Goal: Task Accomplishment & Management: Manage account settings

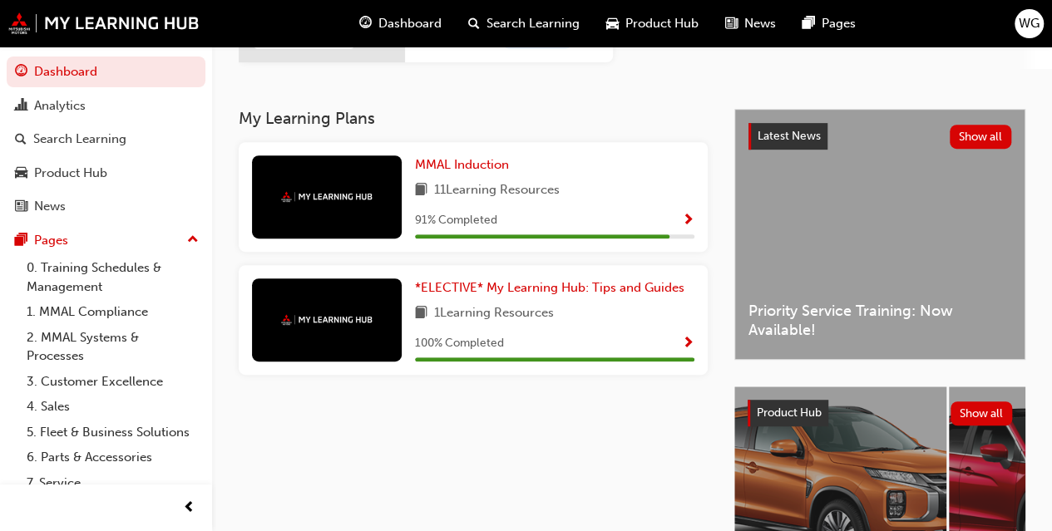
scroll to position [454, 0]
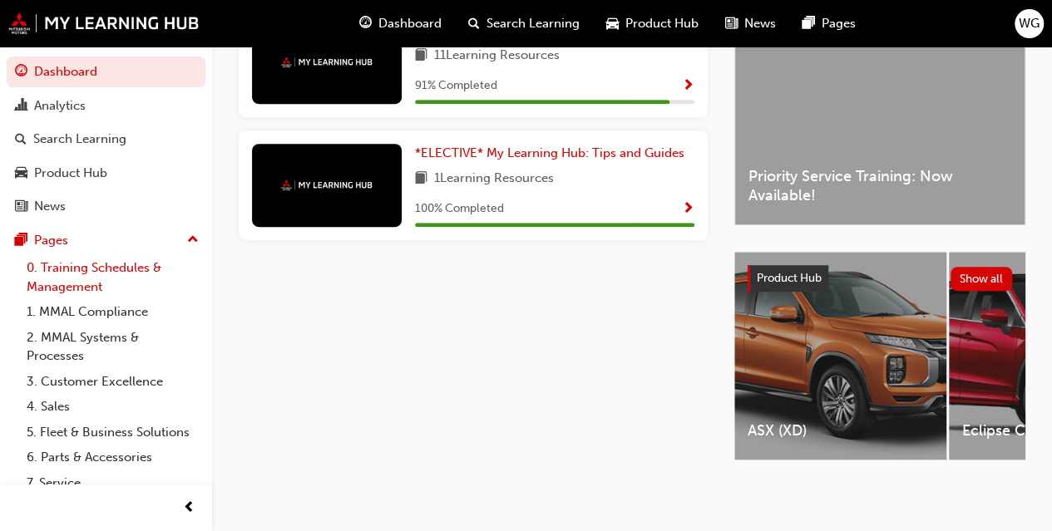
click at [78, 271] on link "0. Training Schedules & Management" at bounding box center [112, 277] width 185 height 44
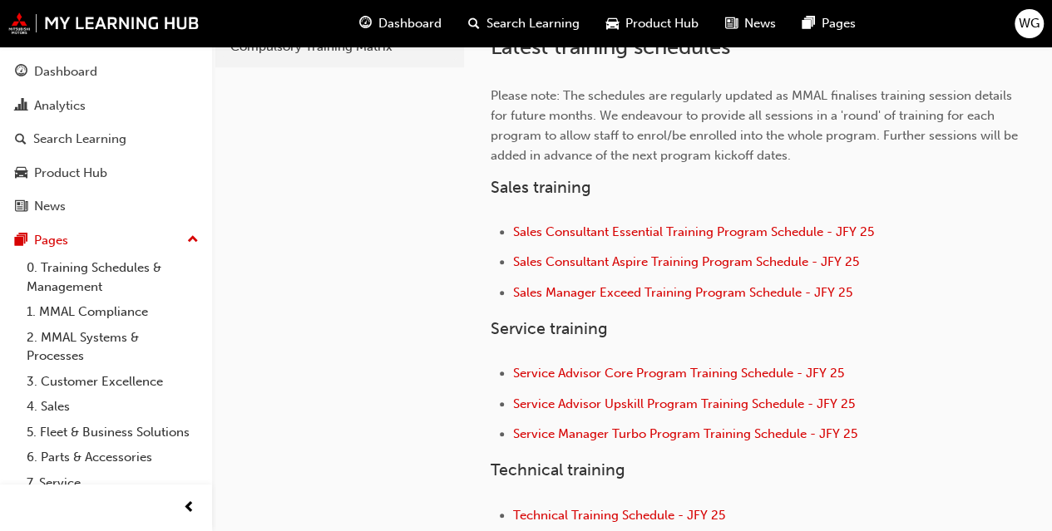
scroll to position [665, 0]
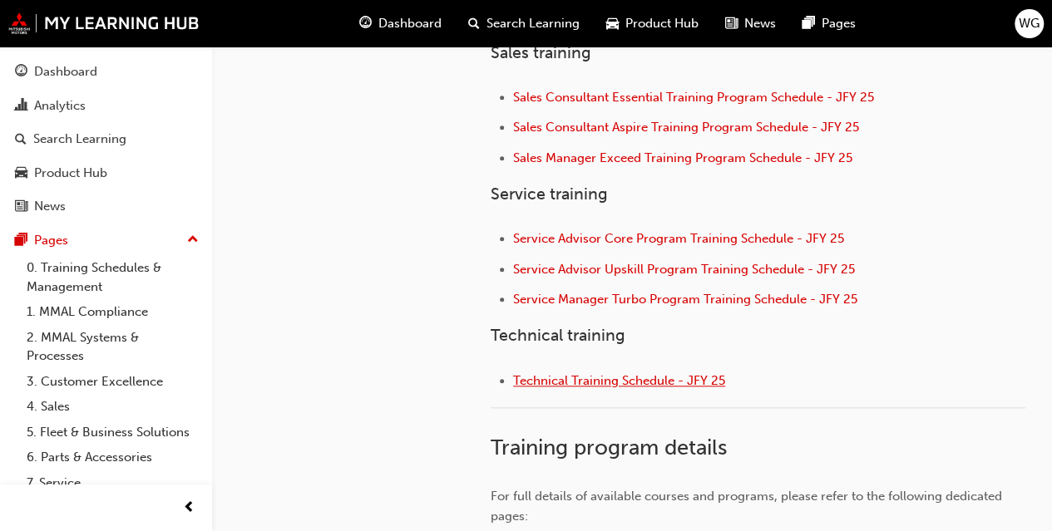
click at [596, 381] on span "Technical Training Schedule - JFY 25" at bounding box center [619, 380] width 212 height 15
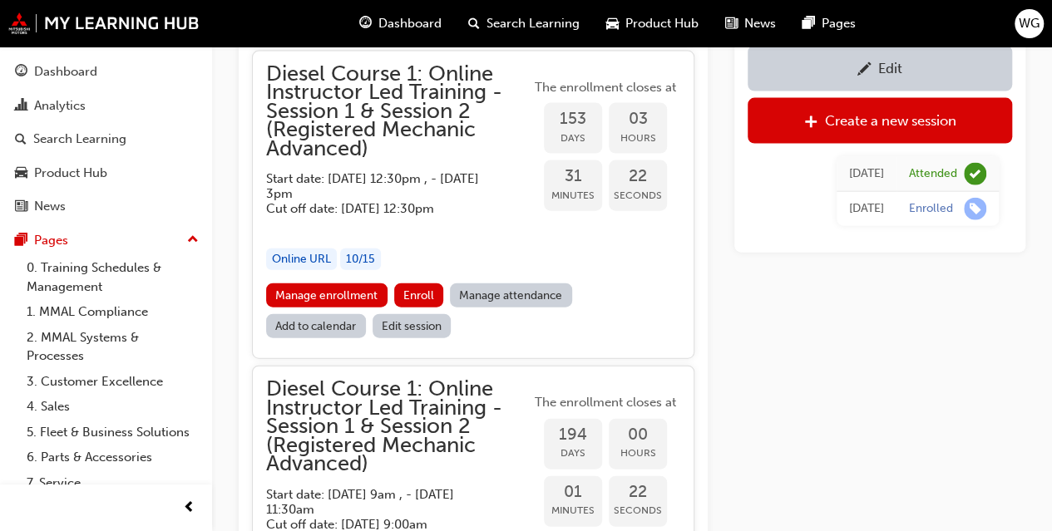
scroll to position [2379, 0]
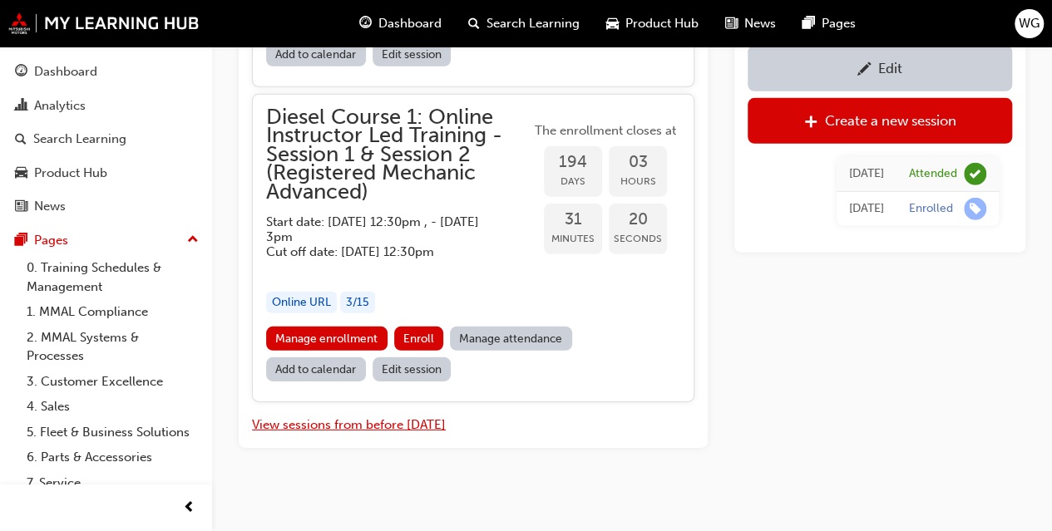
click at [331, 417] on button "View sessions from before [DATE]" at bounding box center [349, 425] width 194 height 19
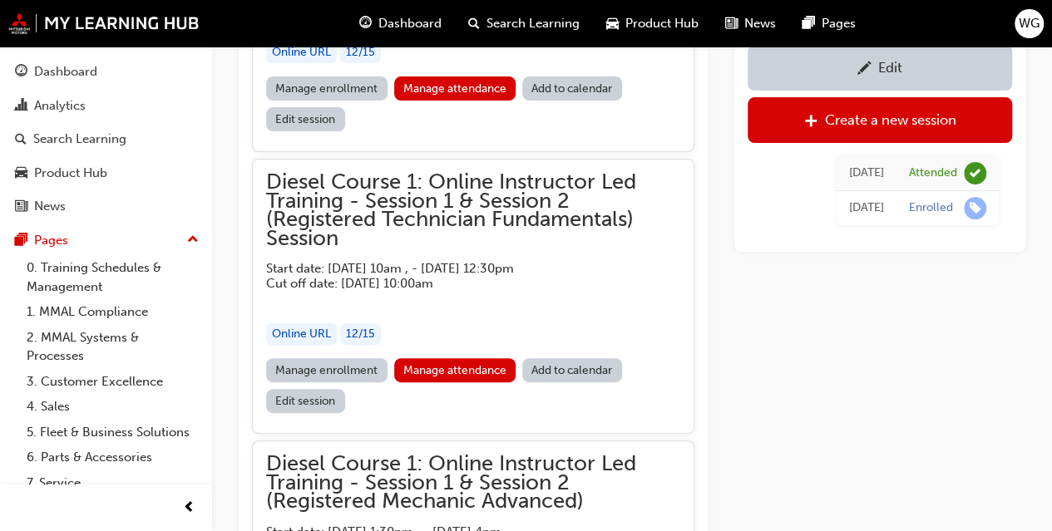
scroll to position [9511, 0]
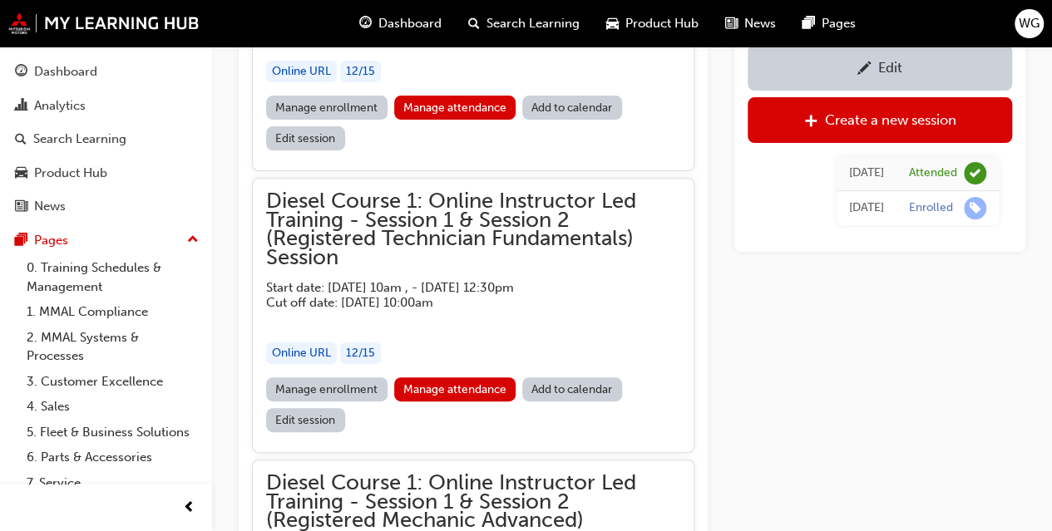
click at [305, 378] on link "Manage enrollment" at bounding box center [326, 390] width 121 height 24
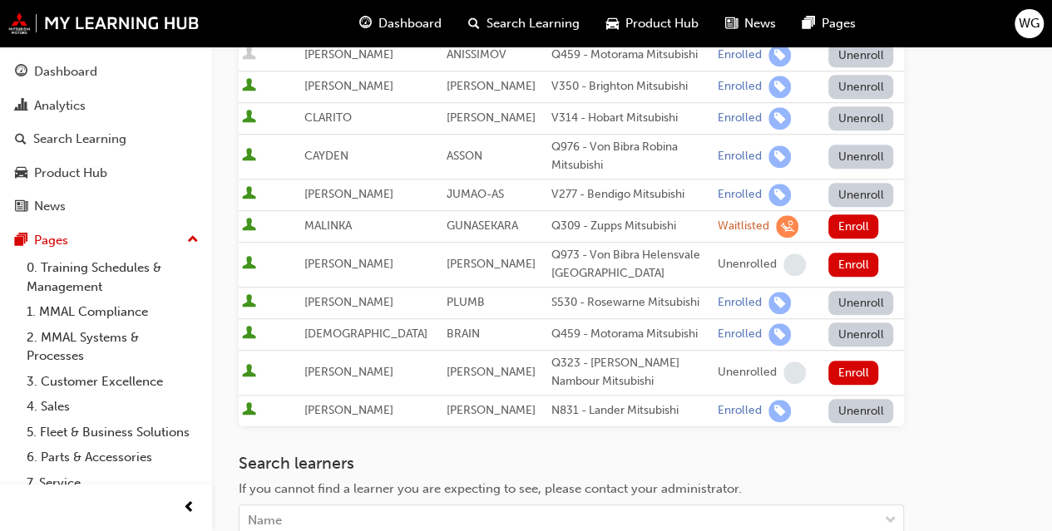
scroll to position [748, 0]
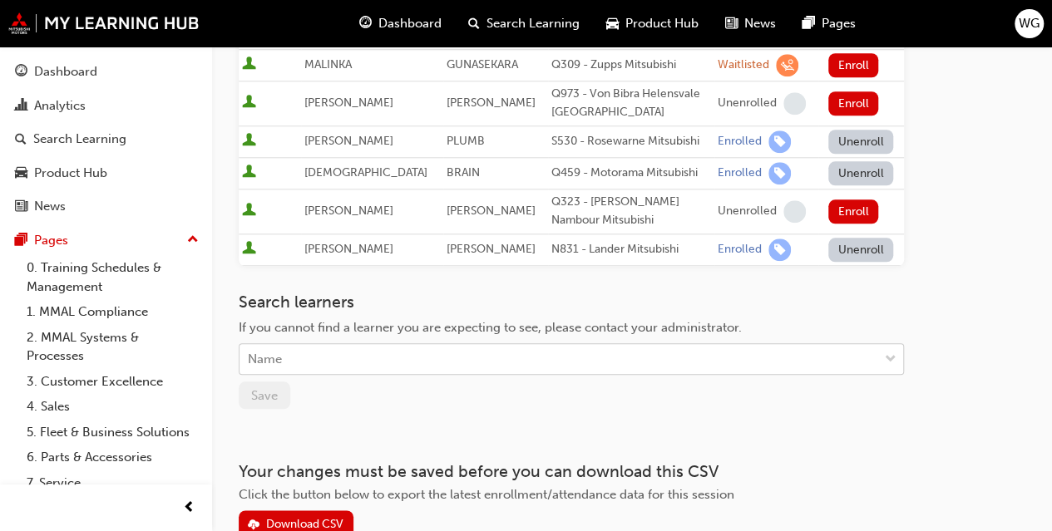
click at [310, 345] on div "Name" at bounding box center [559, 359] width 639 height 29
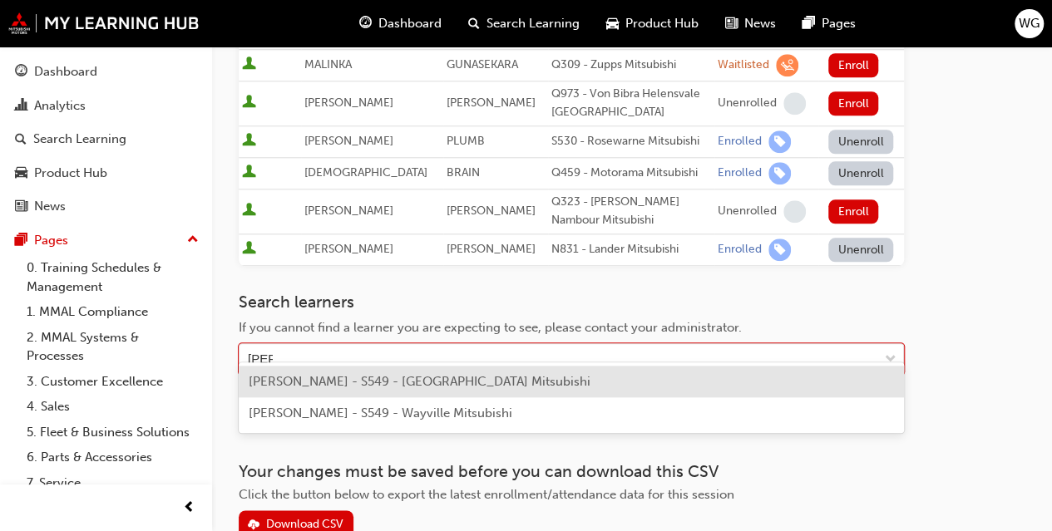
type input "sain"
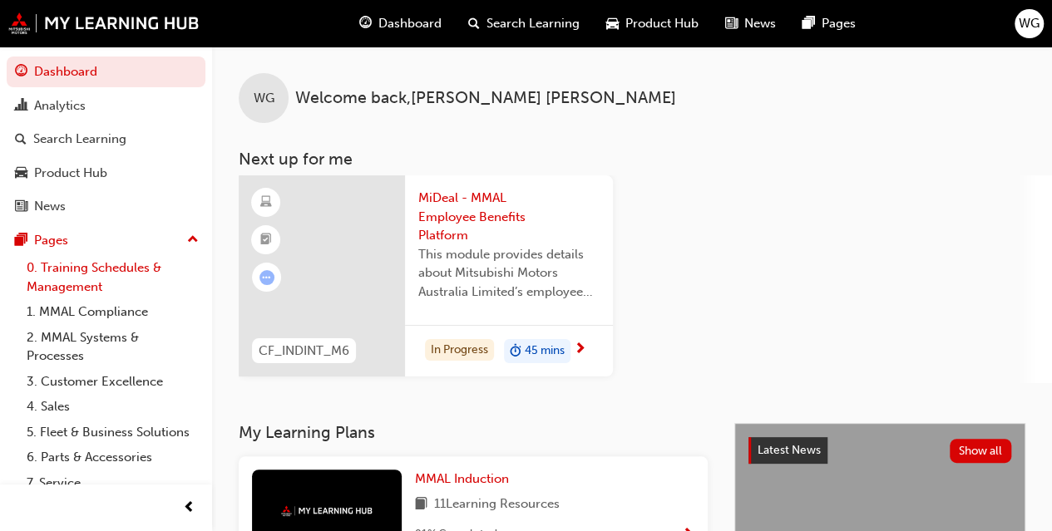
click at [67, 272] on link "0. Training Schedules & Management" at bounding box center [112, 277] width 185 height 44
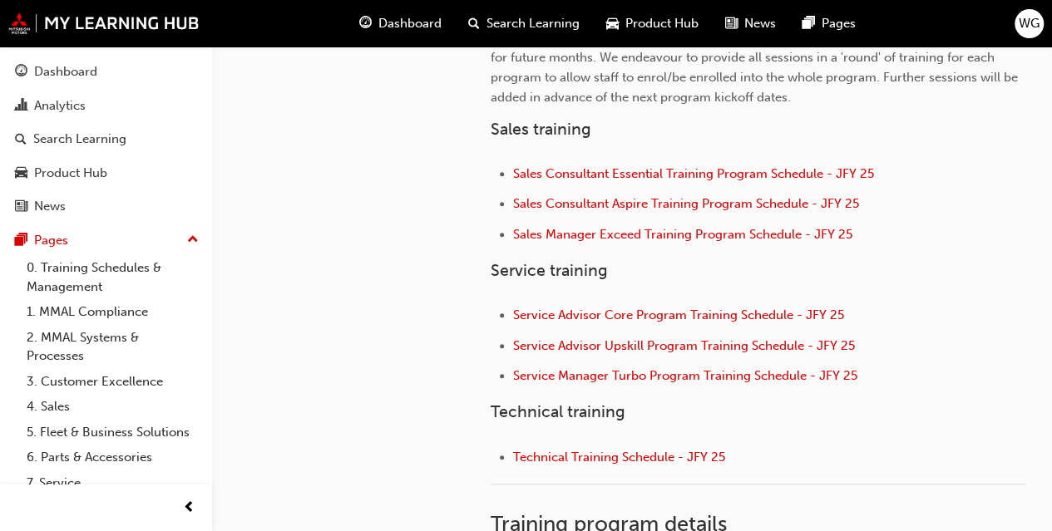
scroll to position [665, 0]
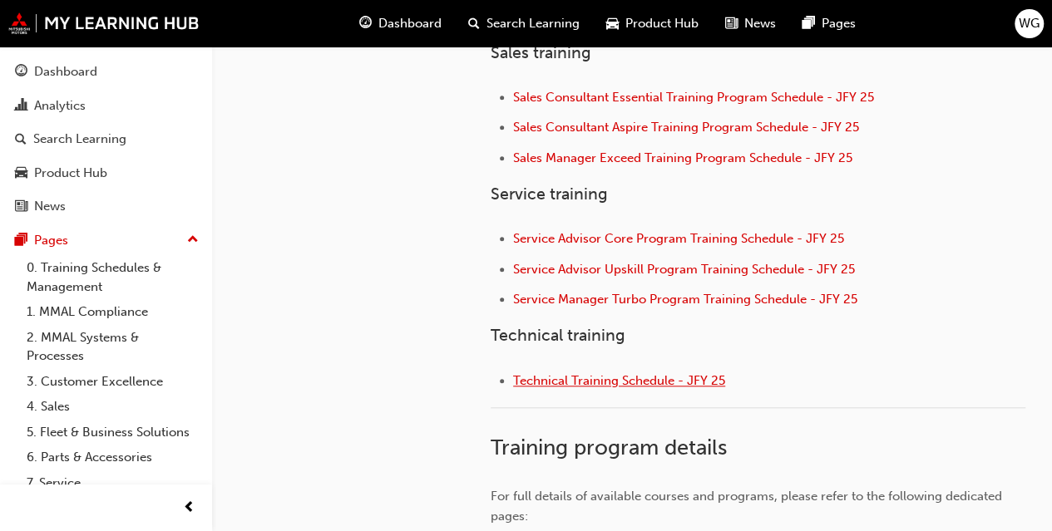
click at [559, 378] on span "Technical Training Schedule - JFY 25" at bounding box center [619, 380] width 212 height 15
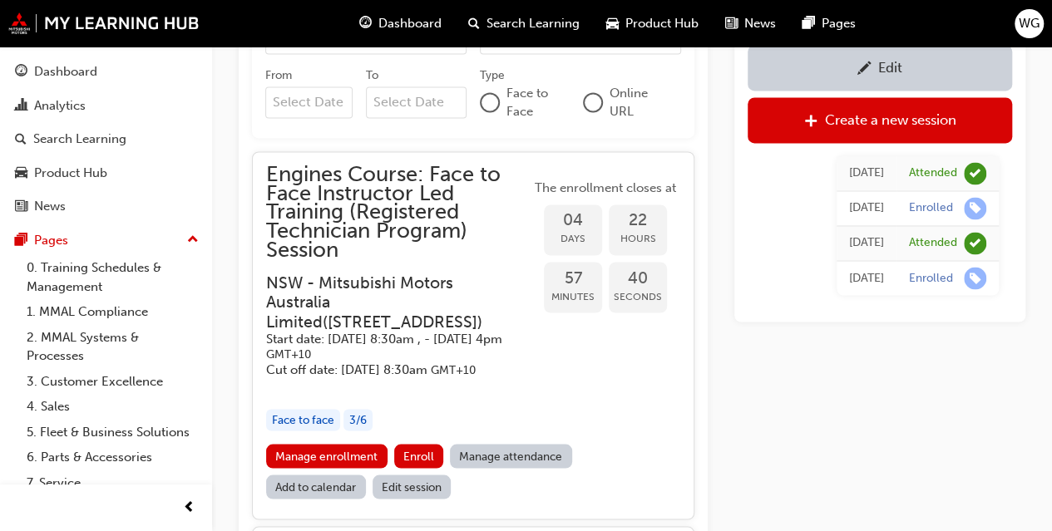
scroll to position [1408, 0]
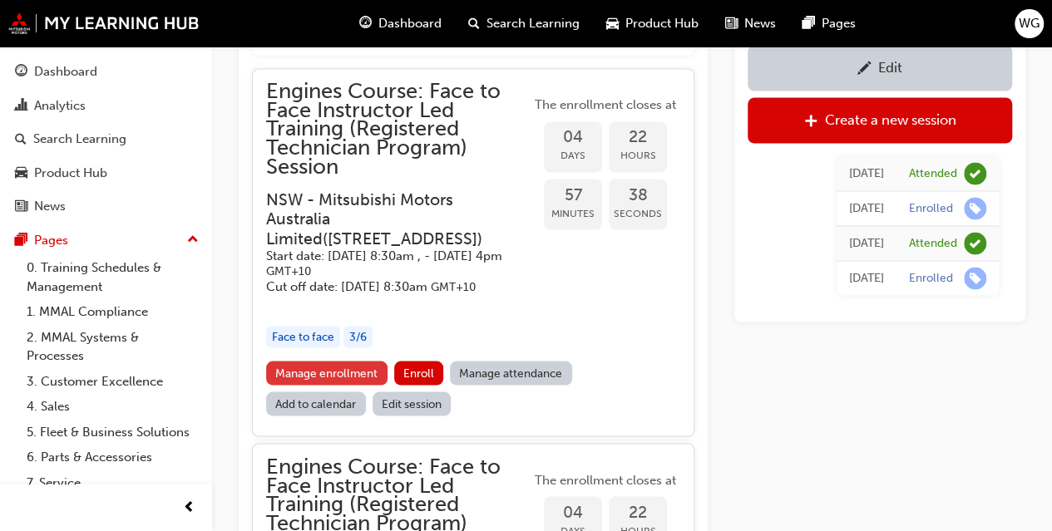
click at [324, 384] on link "Manage enrollment" at bounding box center [326, 373] width 121 height 24
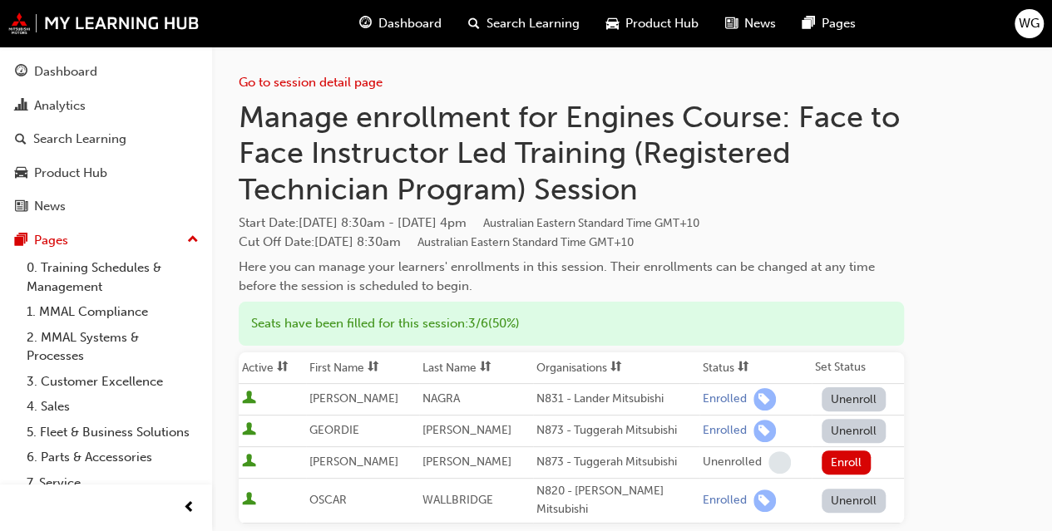
scroll to position [83, 0]
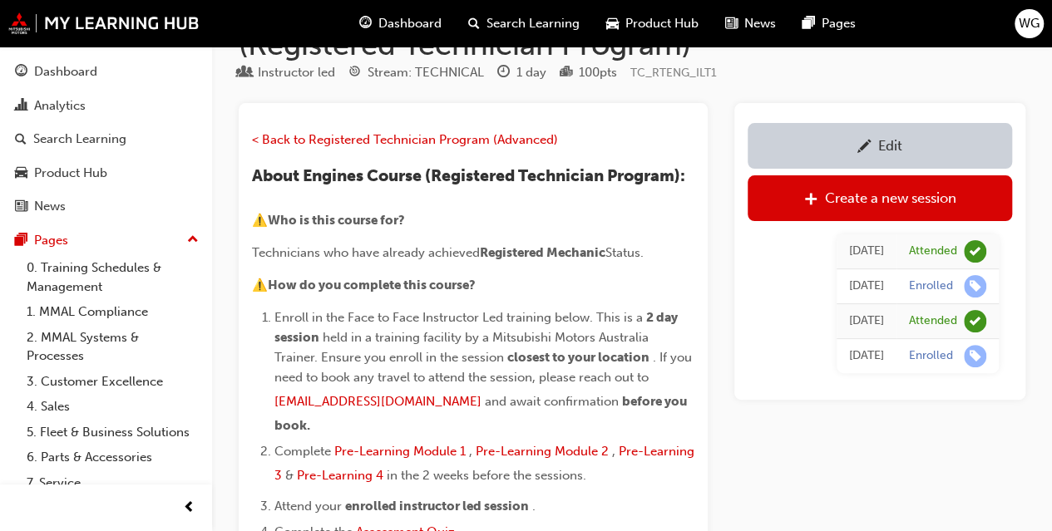
scroll to position [1408, 0]
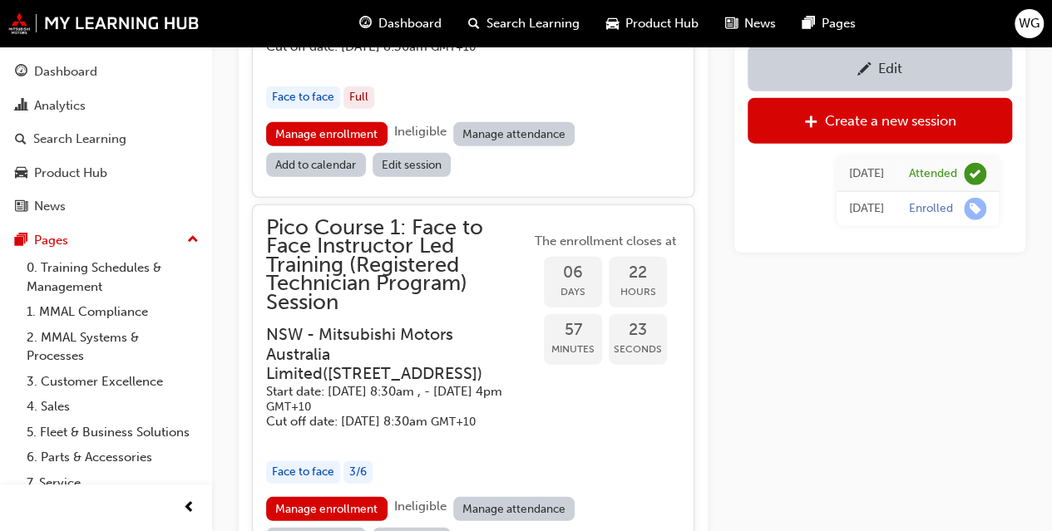
scroll to position [2189, 0]
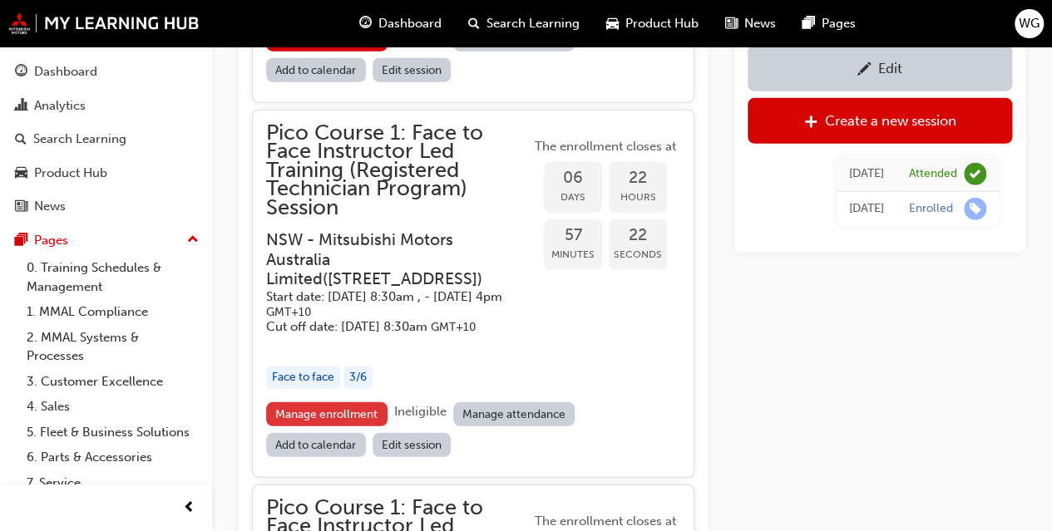
click at [350, 427] on link "Manage enrollment" at bounding box center [326, 414] width 121 height 24
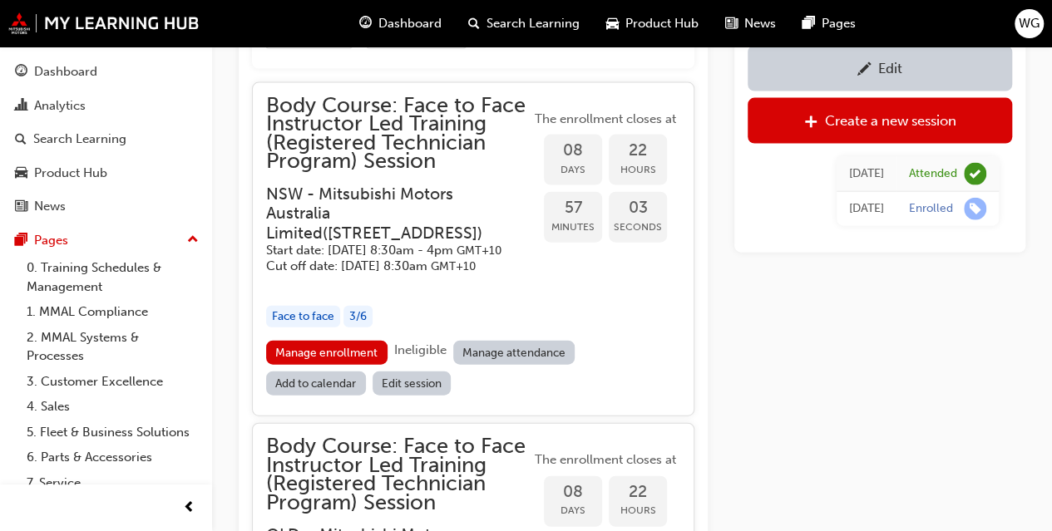
scroll to position [1841, 0]
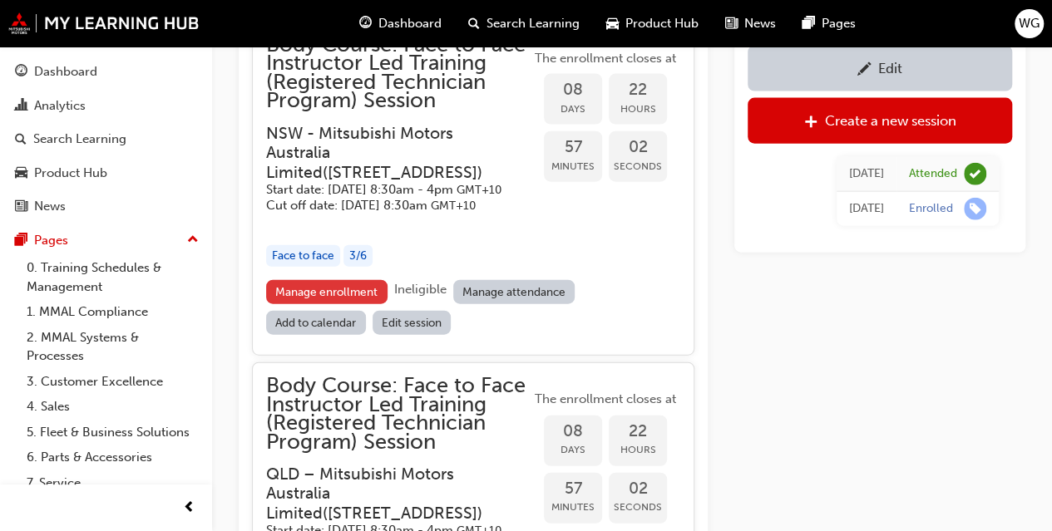
click at [334, 304] on link "Manage enrollment" at bounding box center [326, 292] width 121 height 24
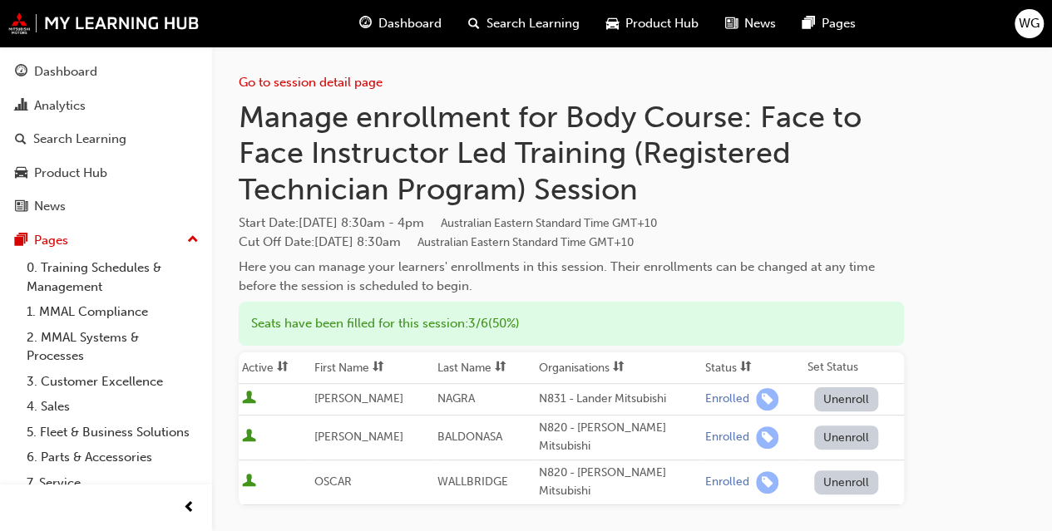
scroll to position [1841, 0]
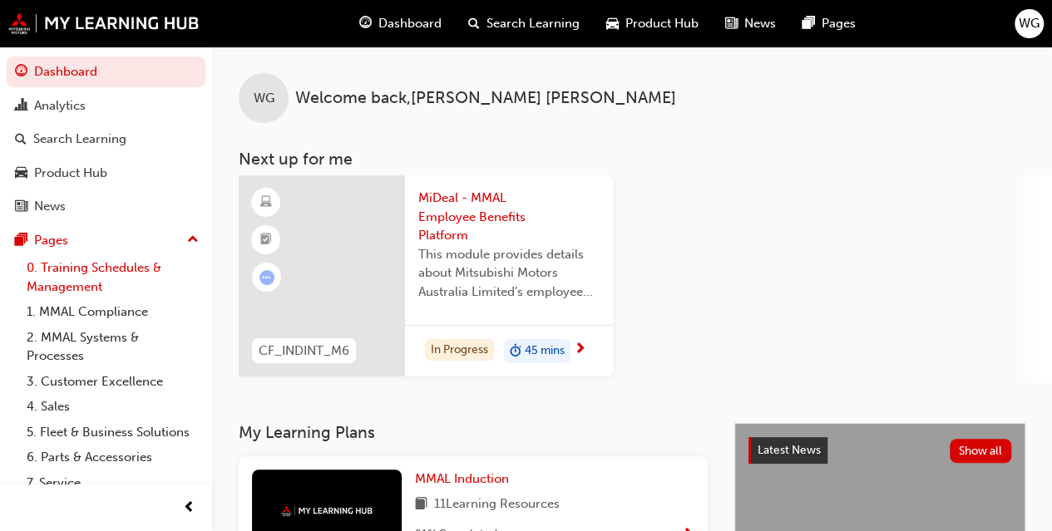
click at [38, 284] on link "0. Training Schedules & Management" at bounding box center [112, 277] width 185 height 44
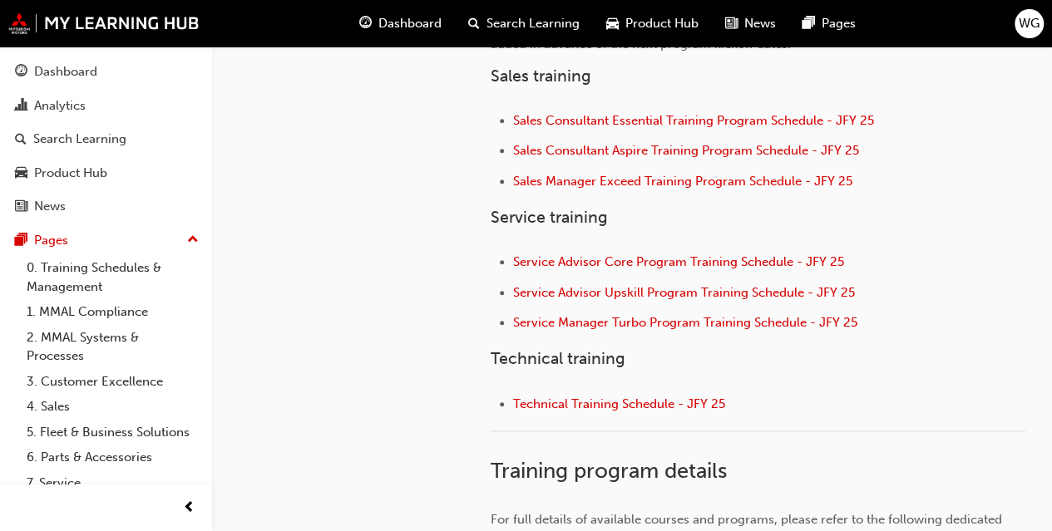
scroll to position [748, 0]
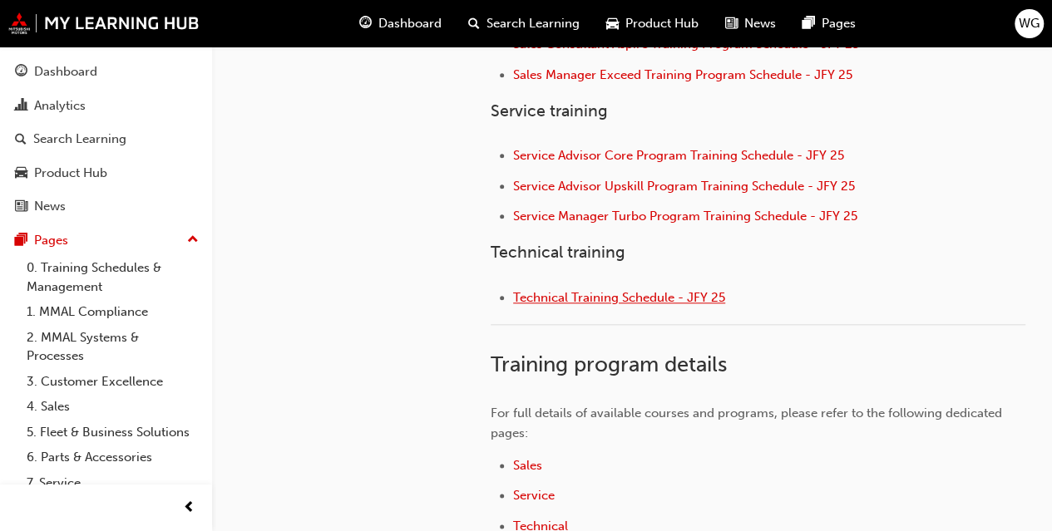
click at [565, 296] on span "Technical Training Schedule - JFY 25" at bounding box center [619, 297] width 212 height 15
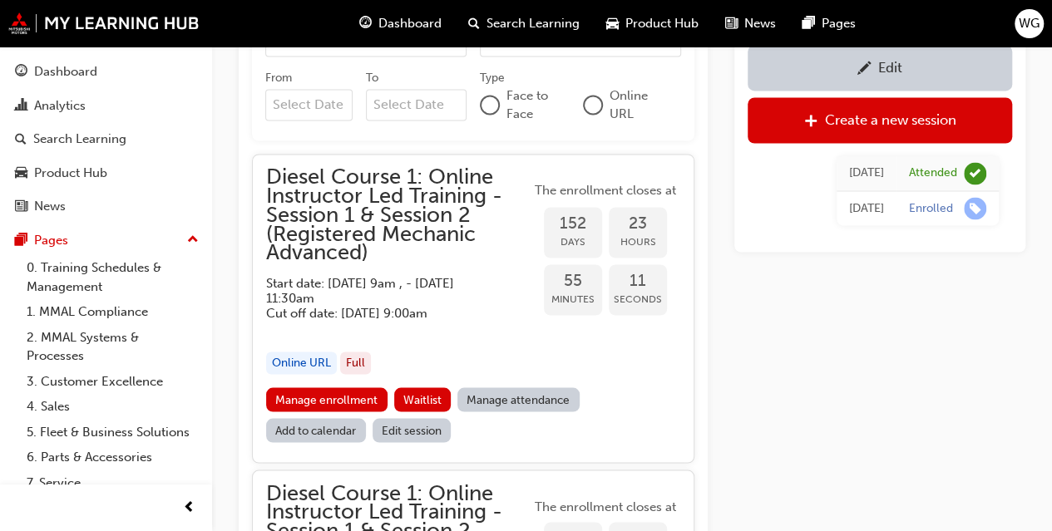
scroll to position [1375, 0]
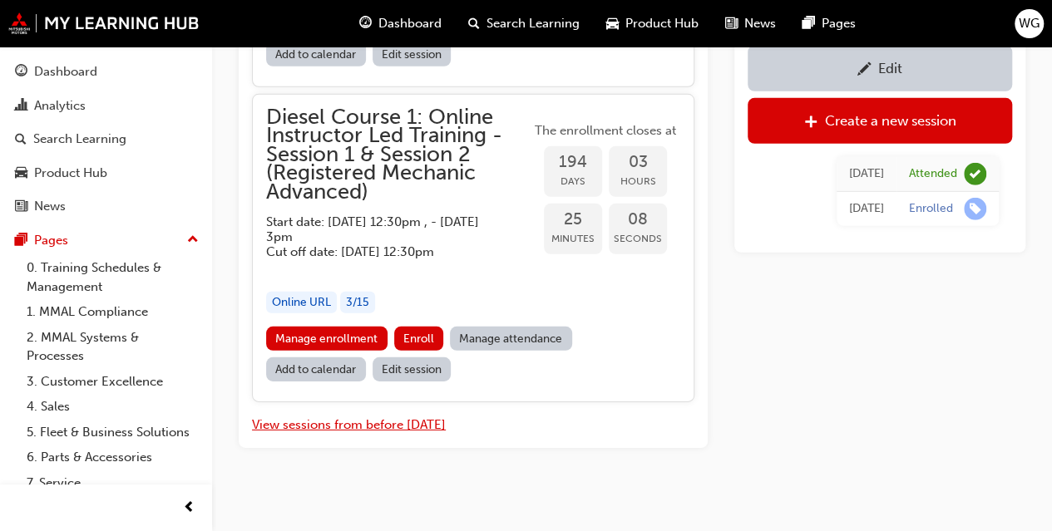
click at [363, 416] on button "View sessions from before [DATE]" at bounding box center [349, 425] width 194 height 19
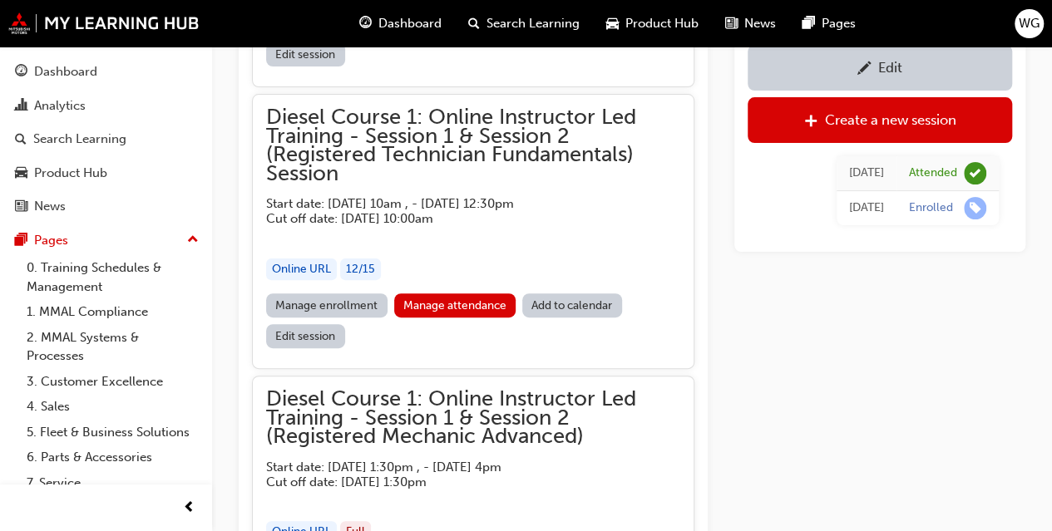
scroll to position [9594, 0]
click at [422, 294] on link "Manage attendance" at bounding box center [455, 306] width 122 height 24
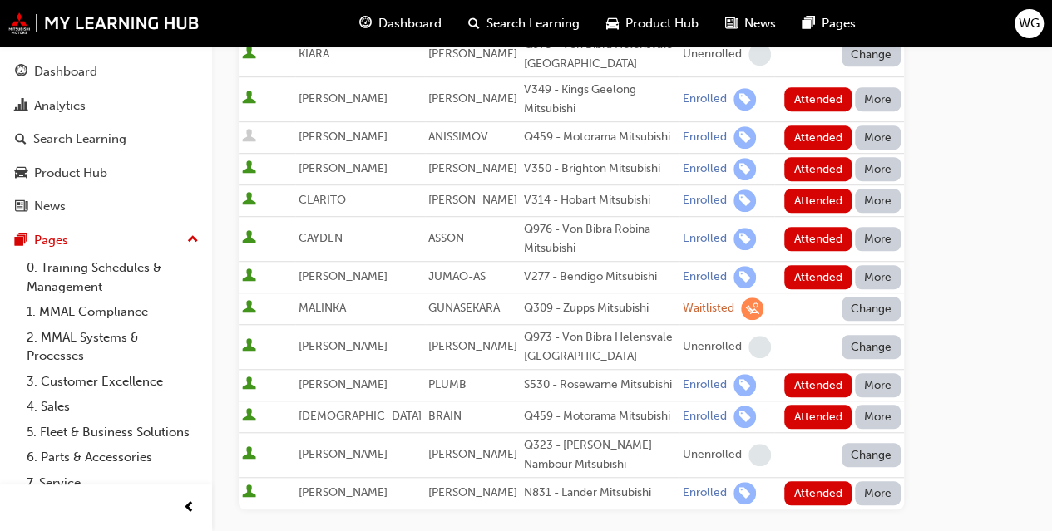
scroll to position [665, 0]
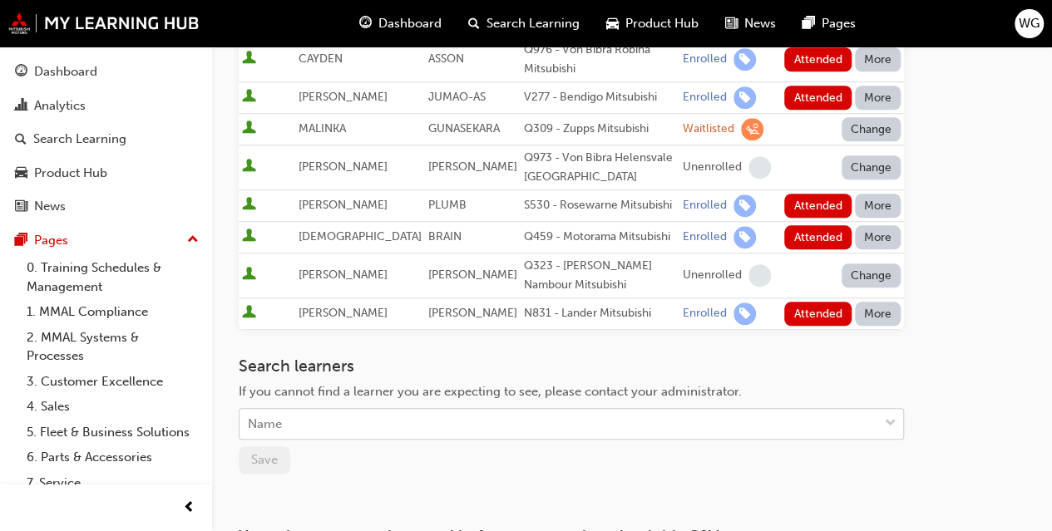
click at [299, 410] on div "Name" at bounding box center [559, 424] width 639 height 29
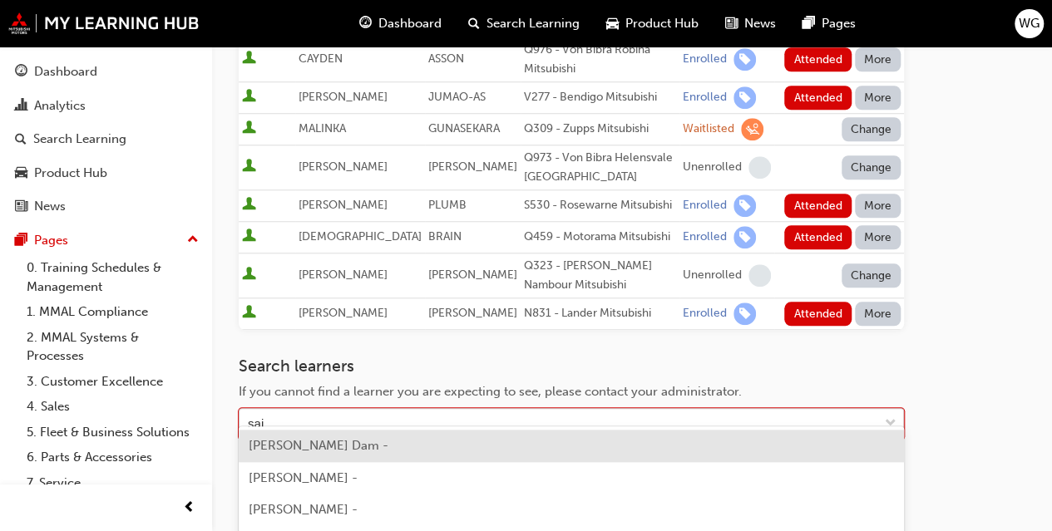
type input "[PERSON_NAME]"
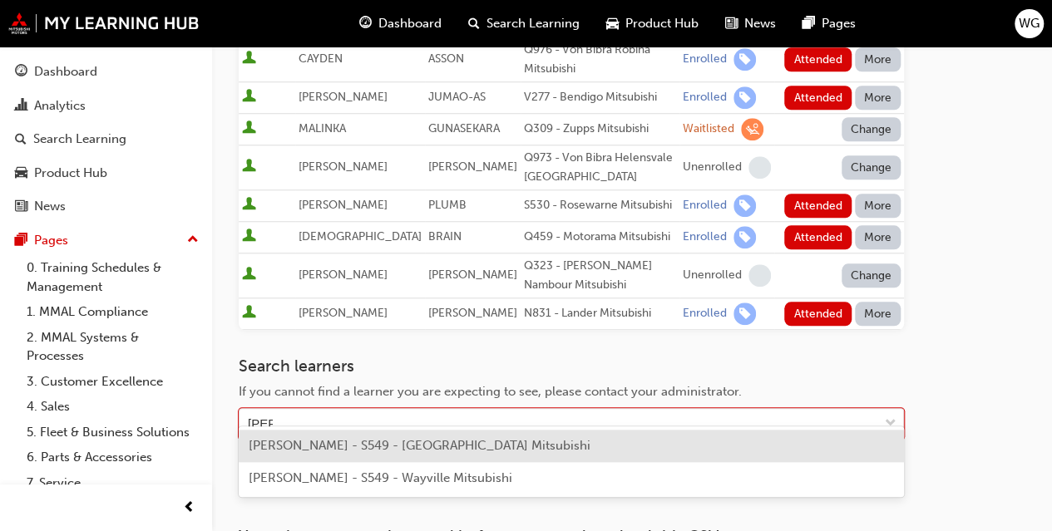
click at [339, 448] on span "[PERSON_NAME] - S549 - [GEOGRAPHIC_DATA] Mitsubishi" at bounding box center [420, 445] width 342 height 15
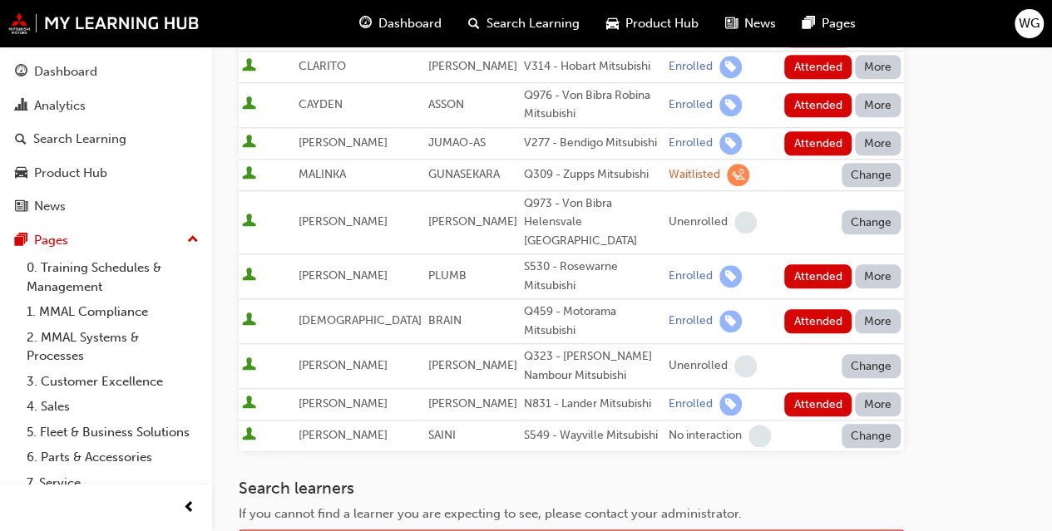
click at [532, 481] on div "Search learners If you cannot find a learner you are expecting to see, please c…" at bounding box center [571, 537] width 665 height 117
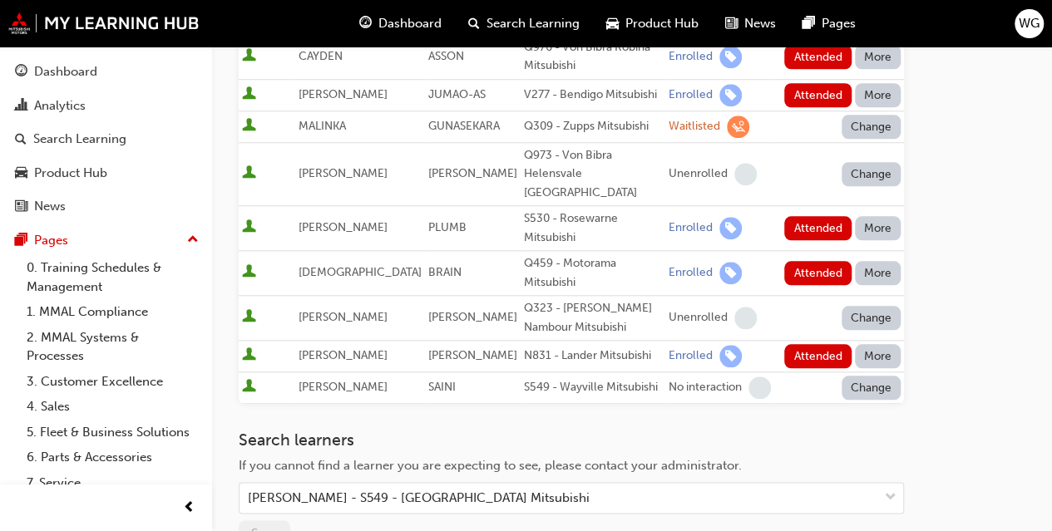
scroll to position [592, 0]
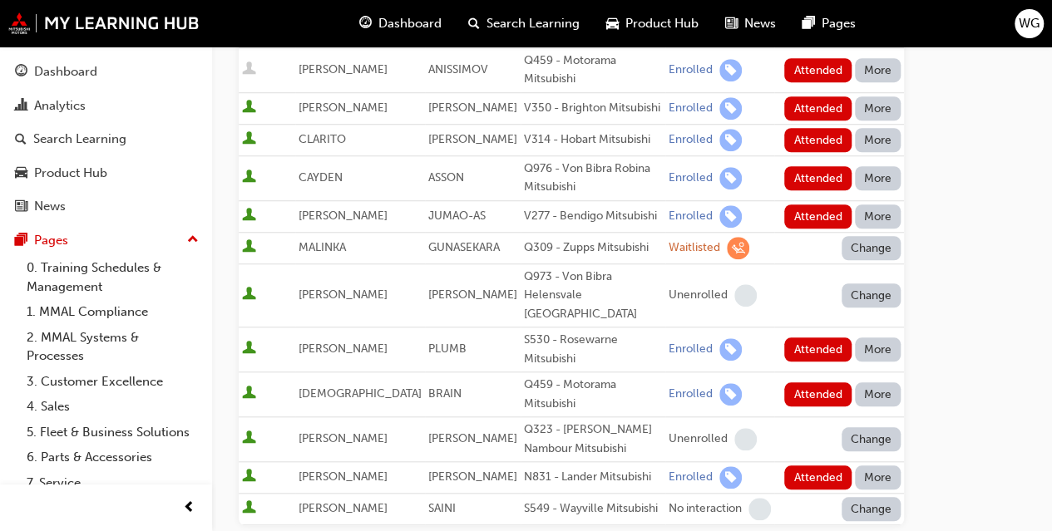
click at [865, 497] on button "Change" at bounding box center [872, 509] width 60 height 24
click at [845, 460] on div "Enrolled" at bounding box center [851, 469] width 48 height 19
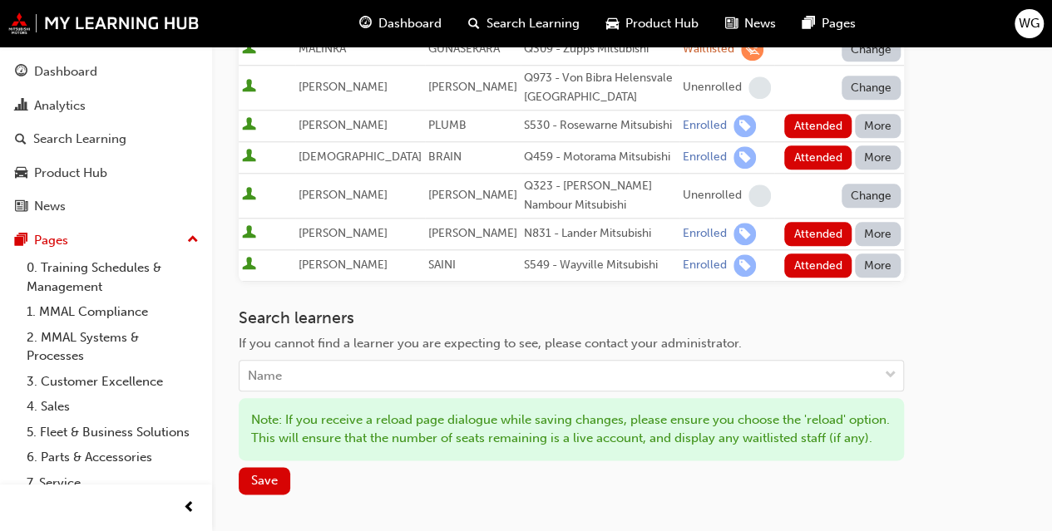
scroll to position [842, 0]
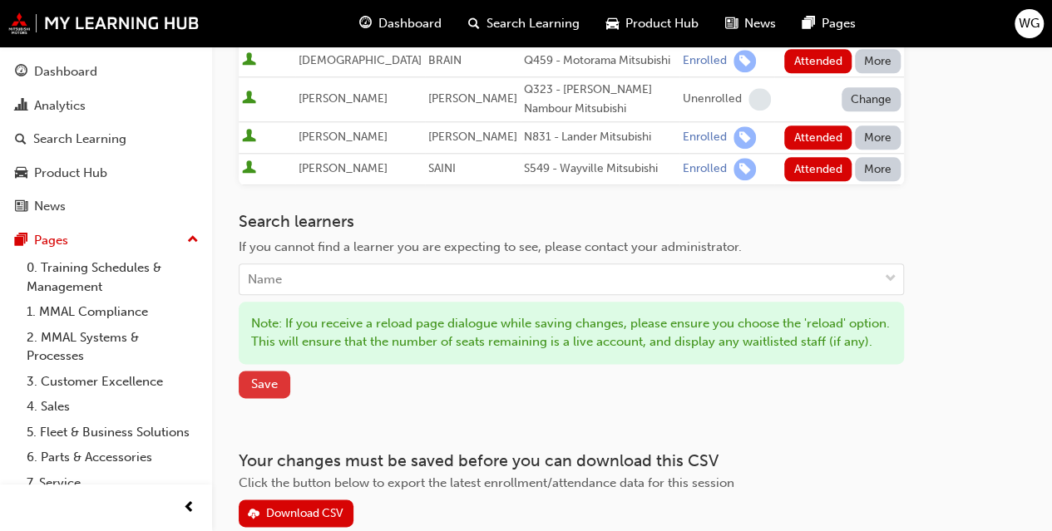
click at [258, 377] on span "Save" at bounding box center [264, 384] width 27 height 15
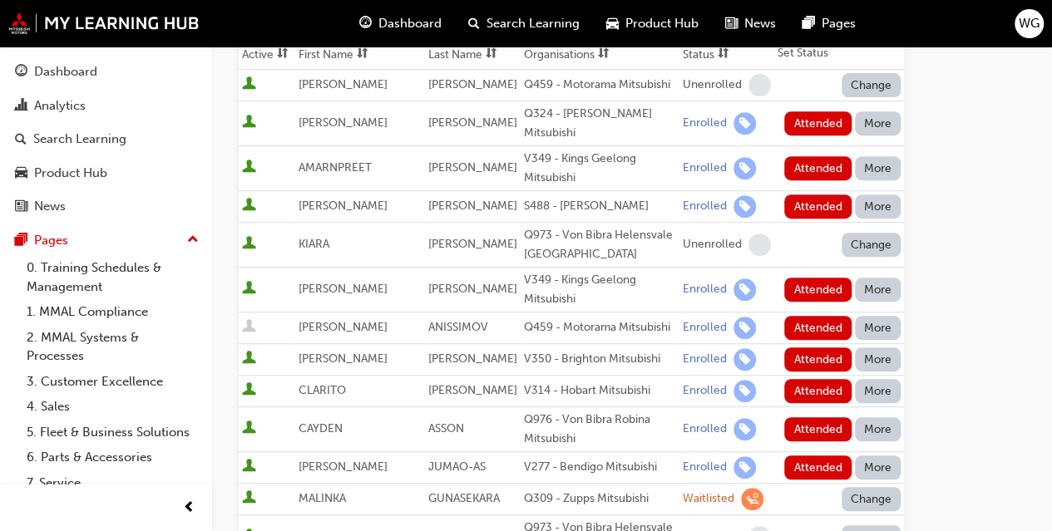
scroll to position [259, 0]
